Goal: Task Accomplishment & Management: Use online tool/utility

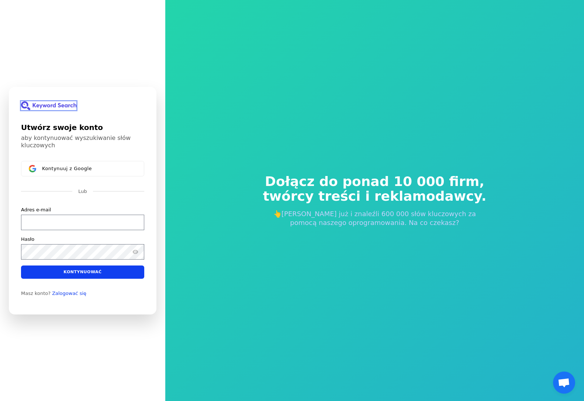
click at [53, 108] on img at bounding box center [48, 105] width 55 height 9
